Goal: Check status

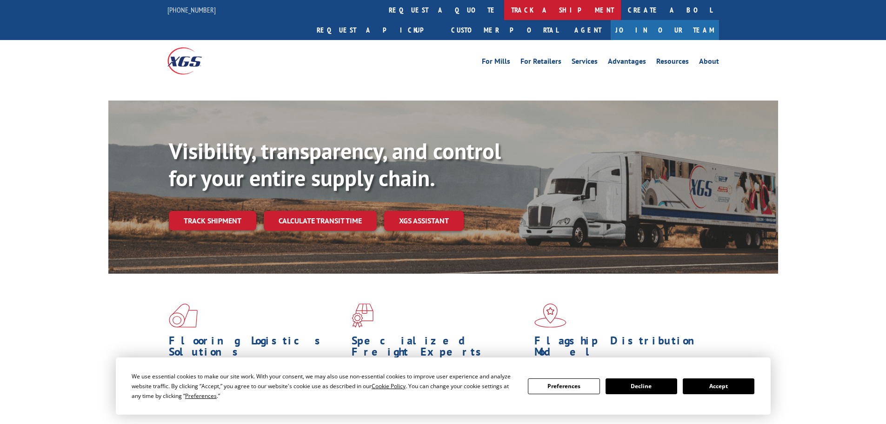
click at [504, 10] on link "track a shipment" at bounding box center [562, 10] width 117 height 20
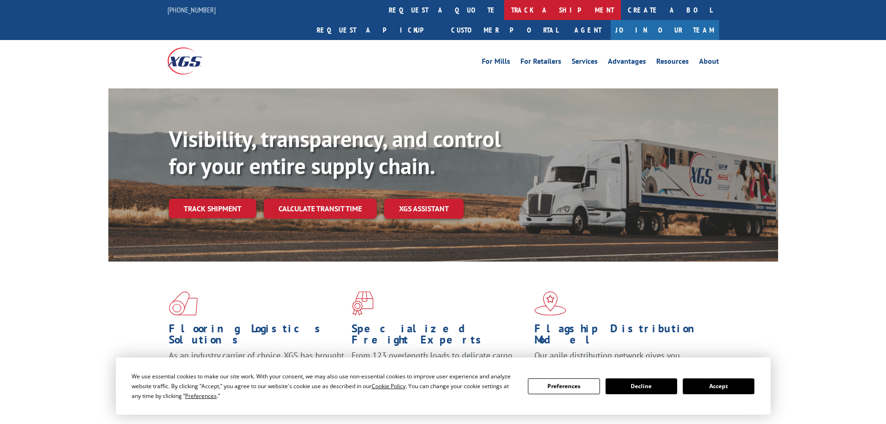
click at [504, 12] on link "track a shipment" at bounding box center [562, 10] width 117 height 20
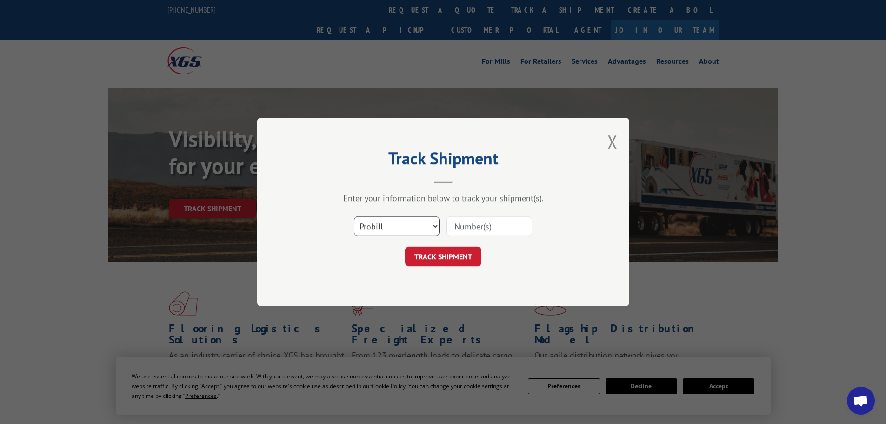
click at [382, 228] on select "Select category... Probill BOL PO" at bounding box center [397, 226] width 86 height 20
select select "bol"
click at [354, 216] on select "Select category... Probill BOL PO" at bounding box center [397, 226] width 86 height 20
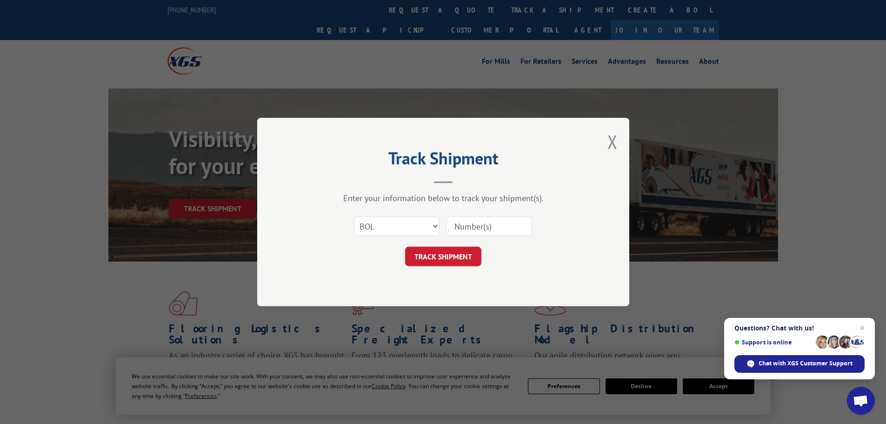
click at [478, 225] on input at bounding box center [490, 226] width 86 height 20
paste input "5090312"
type input "5090312"
click at [429, 259] on button "TRACK SHIPMENT" at bounding box center [443, 257] width 76 height 20
